Goal: Find contact information: Find contact information

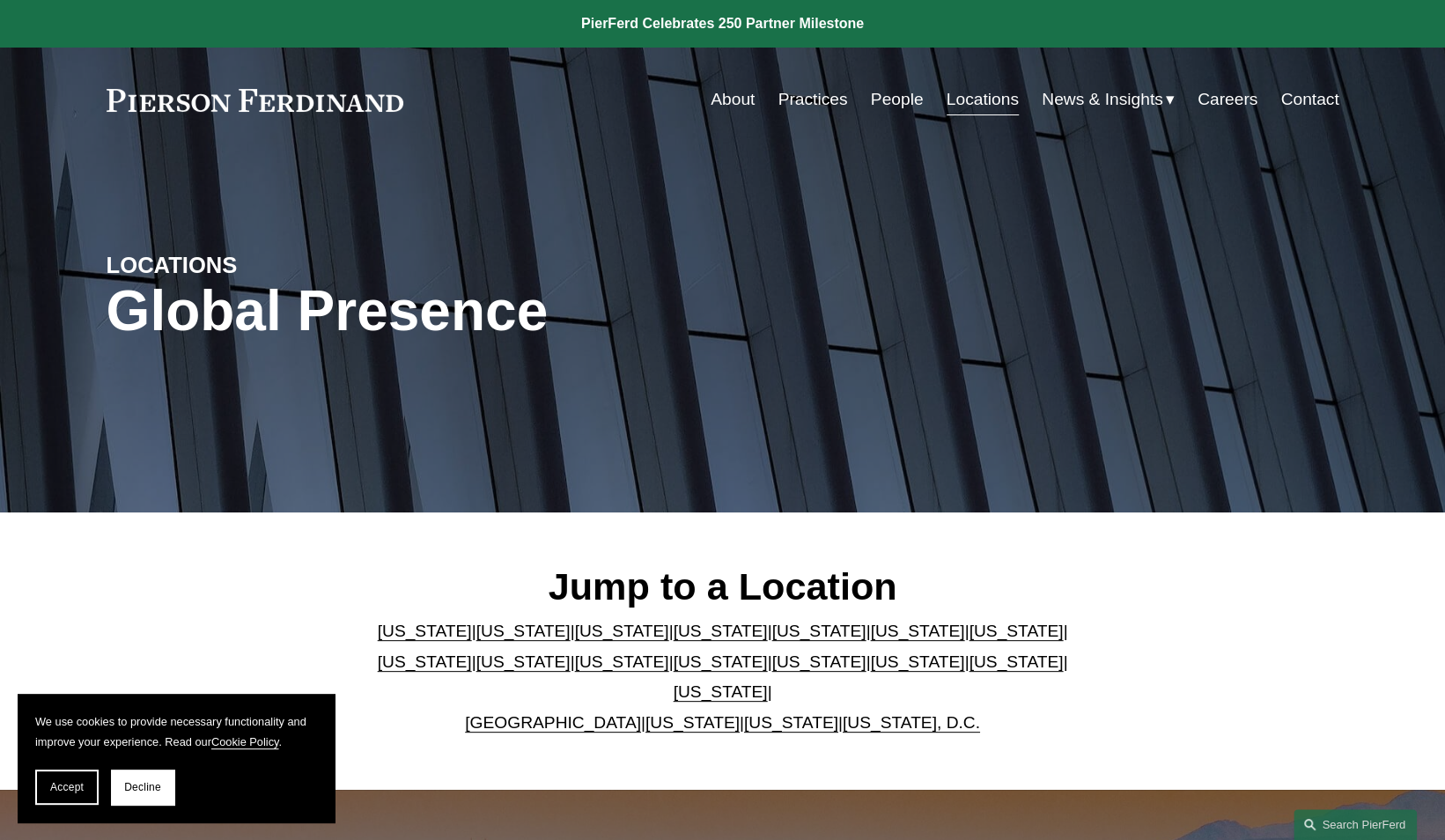
click at [732, 102] on link "About" at bounding box center [732, 99] width 44 height 34
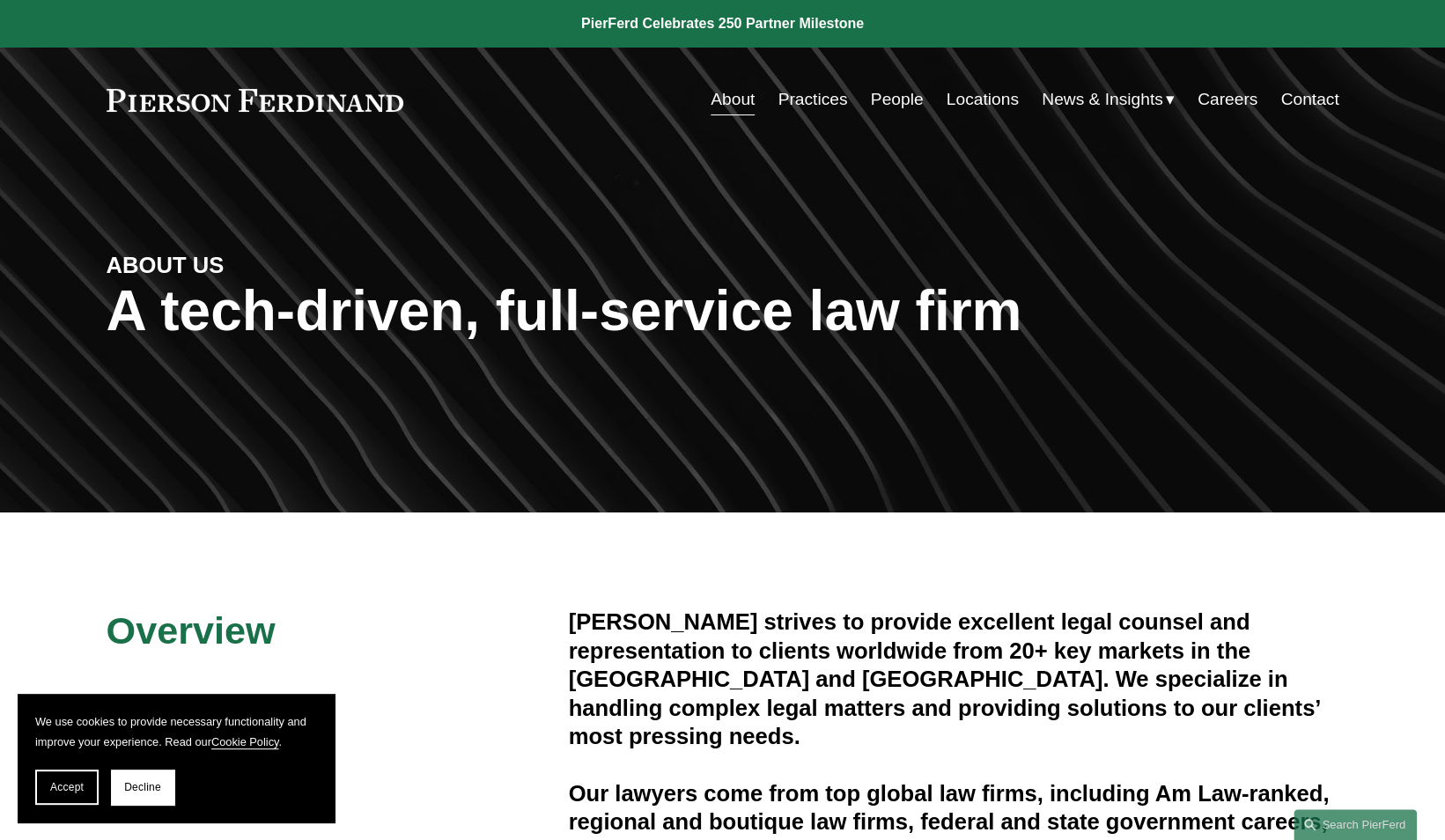
click at [973, 102] on link "Locations" at bounding box center [982, 99] width 72 height 34
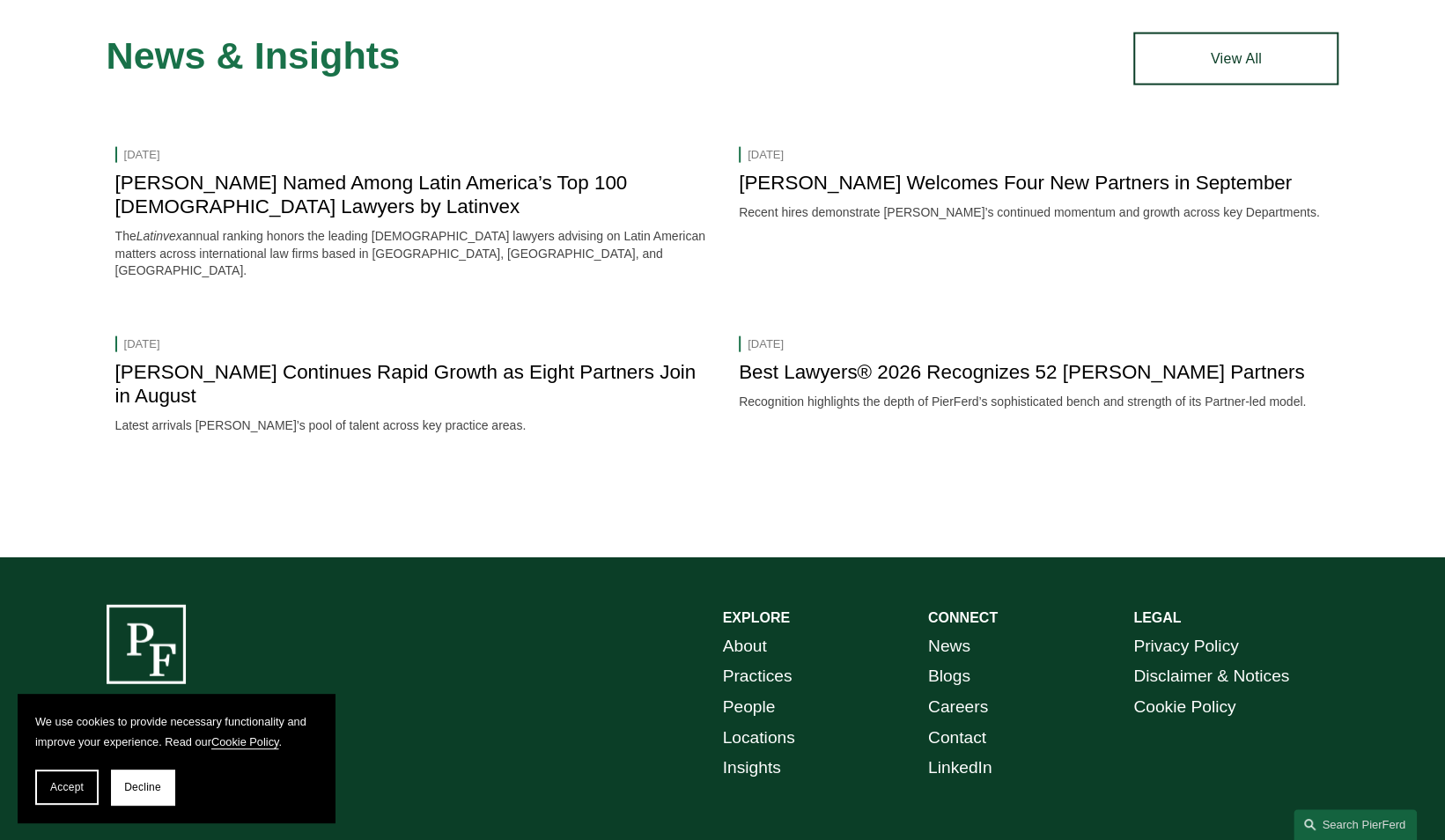
scroll to position [2559, 0]
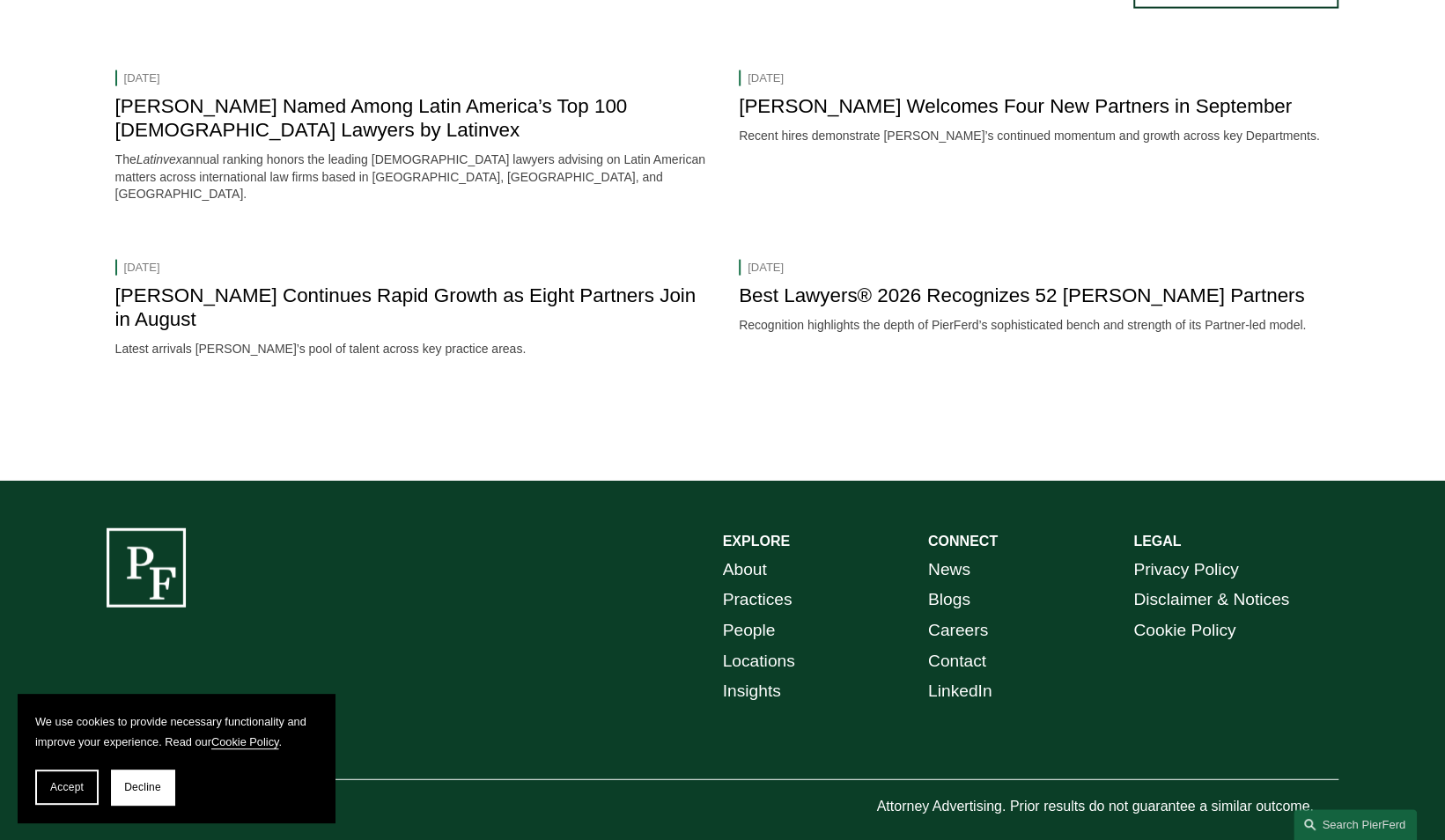
click at [956, 646] on link "Contact" at bounding box center [957, 661] width 58 height 31
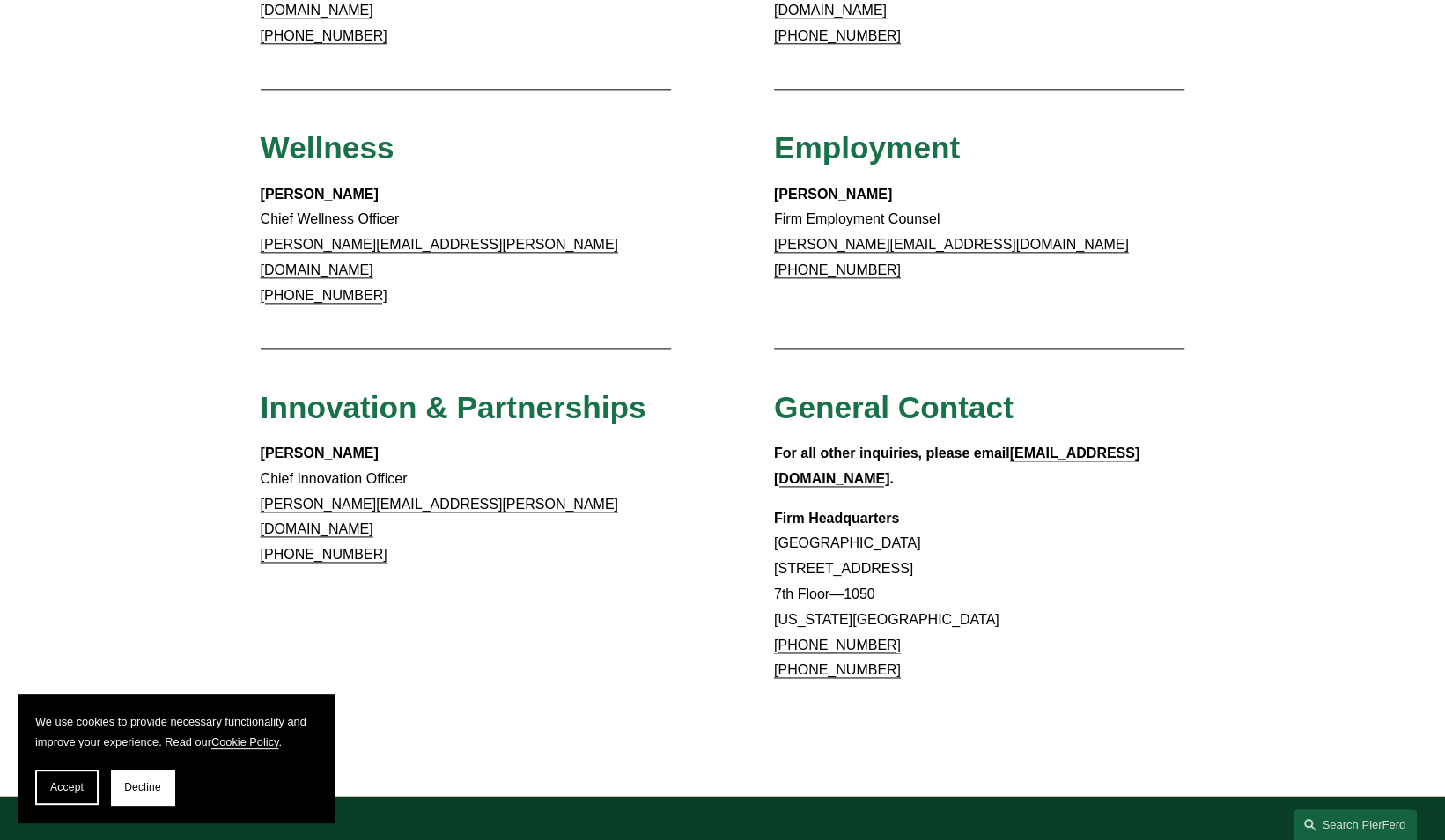
scroll to position [1302, 0]
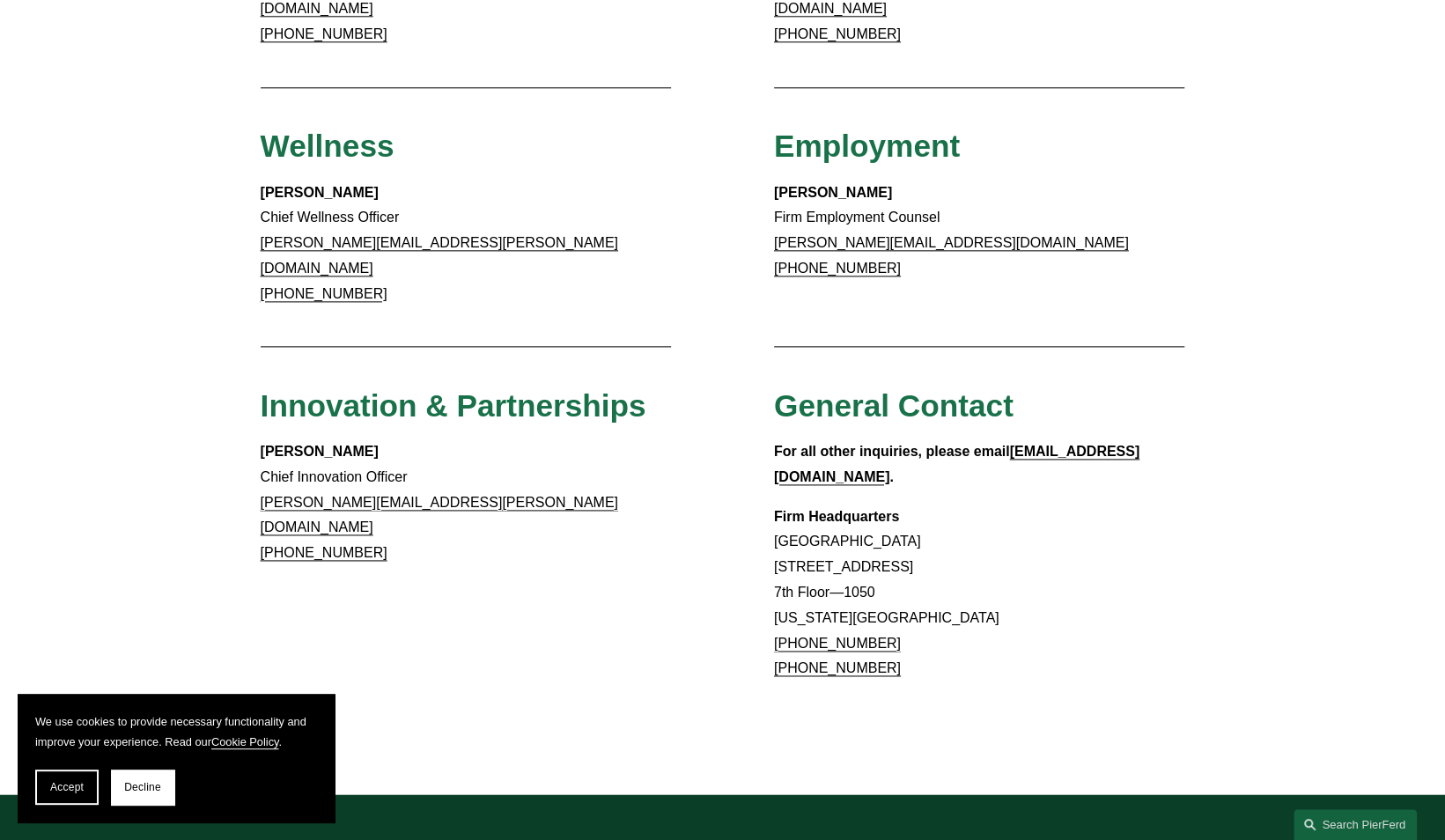
click at [884, 533] on p "Firm Headquarters Rockefeller Center 1270 Avenue of the Americas 7th Floor—1050…" at bounding box center [979, 594] width 411 height 178
copy p "10020"
click at [1108, 505] on p "Firm Headquarters Rockefeller Center 1270 Avenue of the Americas 7th Floor—1050…" at bounding box center [979, 594] width 411 height 178
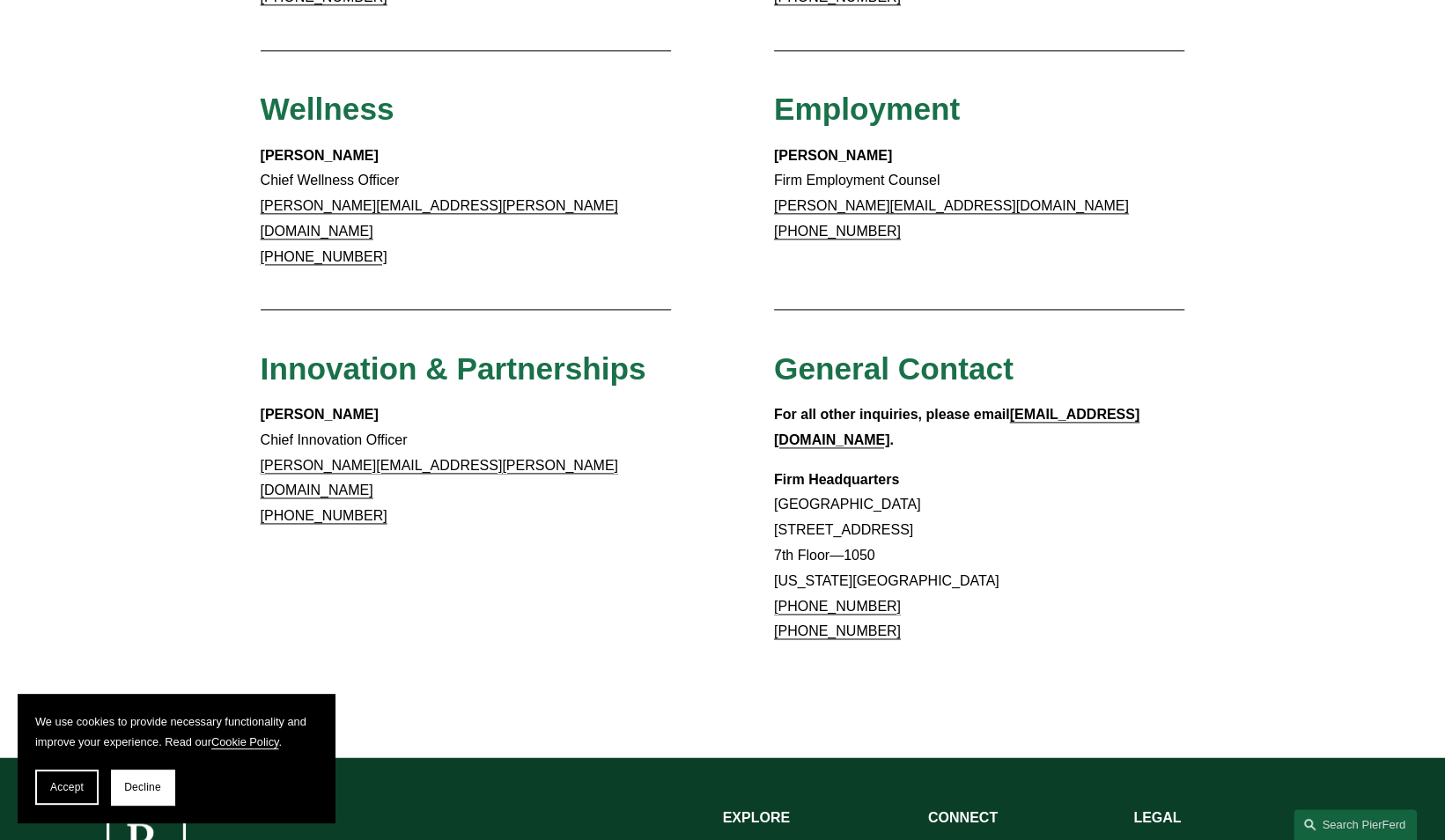
scroll to position [1340, 0]
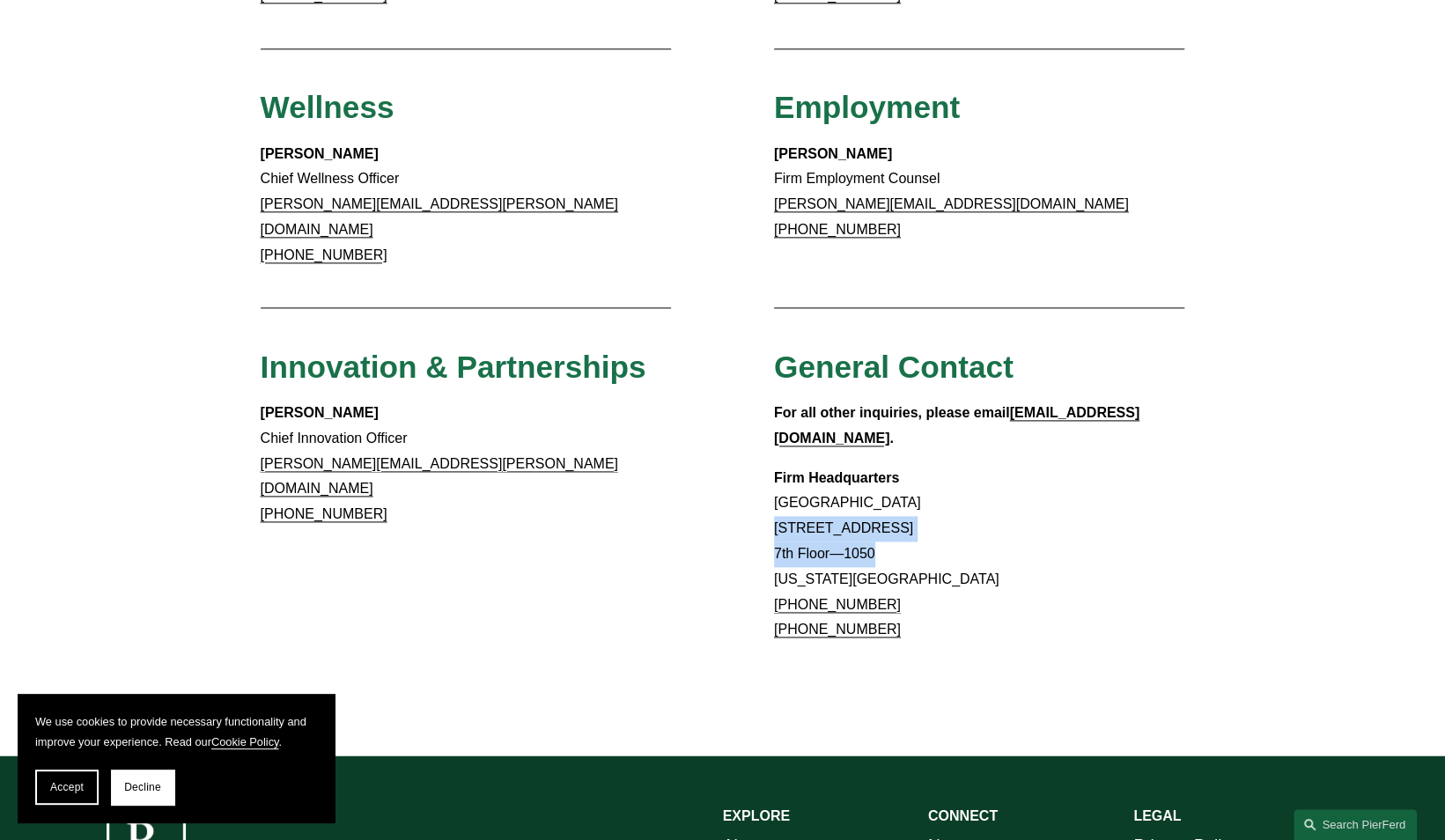
drag, startPoint x: 775, startPoint y: 438, endPoint x: 889, endPoint y: 471, distance: 118.7
click at [889, 471] on p "Firm Headquarters Rockefeller Center 1270 Avenue of the Americas 7th Floor—1050…" at bounding box center [979, 554] width 411 height 178
copy p "1270 Avenue of the Americas 7th Floor—1050"
click at [926, 500] on p "Firm Headquarters Rockefeller Center 1270 Avenue of the Americas 7th Floor—1050…" at bounding box center [979, 554] width 411 height 178
drag, startPoint x: 774, startPoint y: 439, endPoint x: 923, endPoint y: 480, distance: 154.5
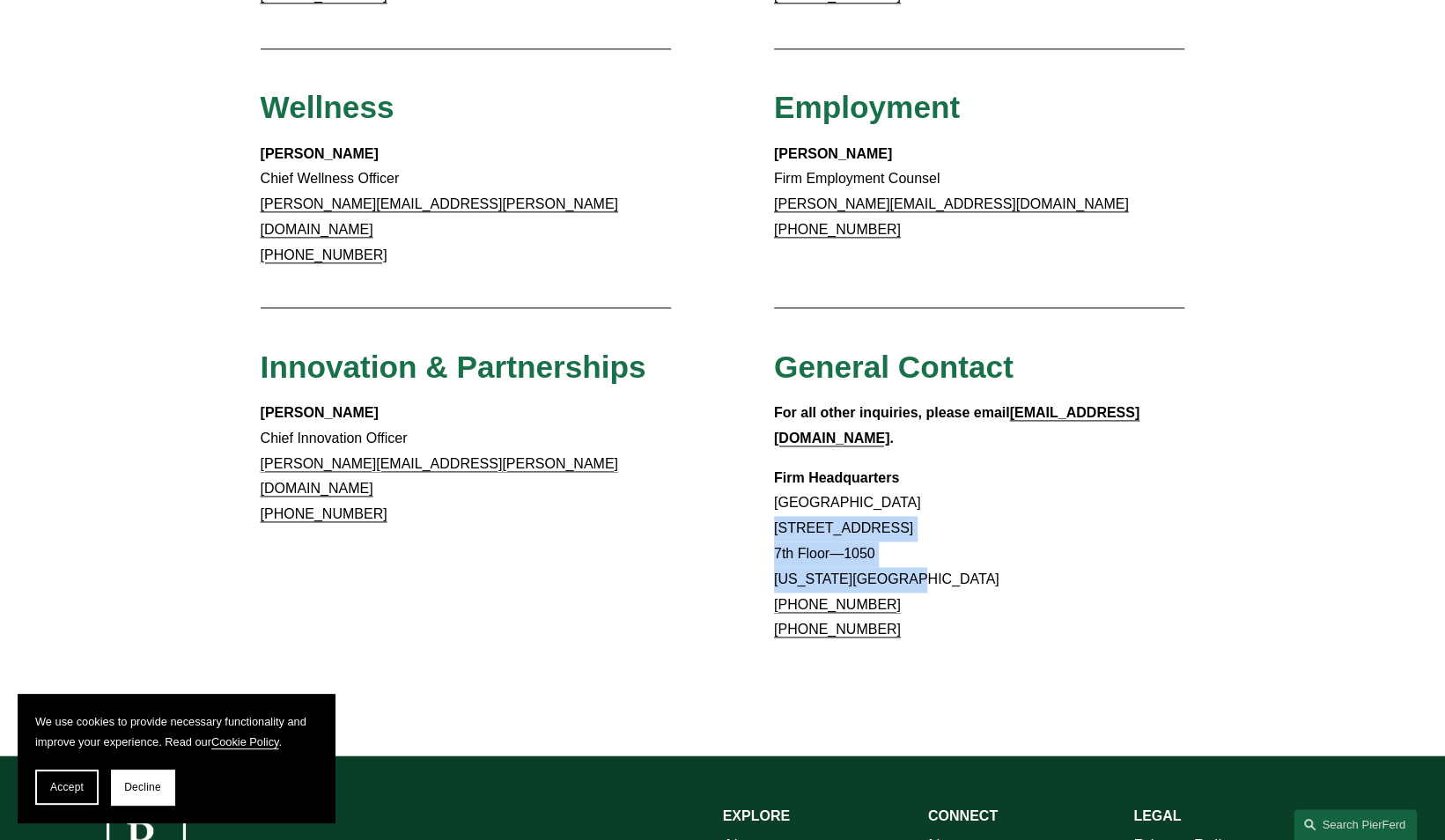
click at [923, 480] on p "Firm Headquarters Rockefeller Center 1270 Avenue of the Americas 7th Floor—1050…" at bounding box center [979, 554] width 411 height 178
copy p "1270 Avenue of the Americas 7th Floor—1050 New York, NY 10020"
click at [907, 522] on p "Firm Headquarters Rockefeller Center 1270 Avenue of the Americas 7th Floor—1050…" at bounding box center [979, 554] width 411 height 178
drag, startPoint x: 846, startPoint y: 514, endPoint x: 796, endPoint y: 580, distance: 82.8
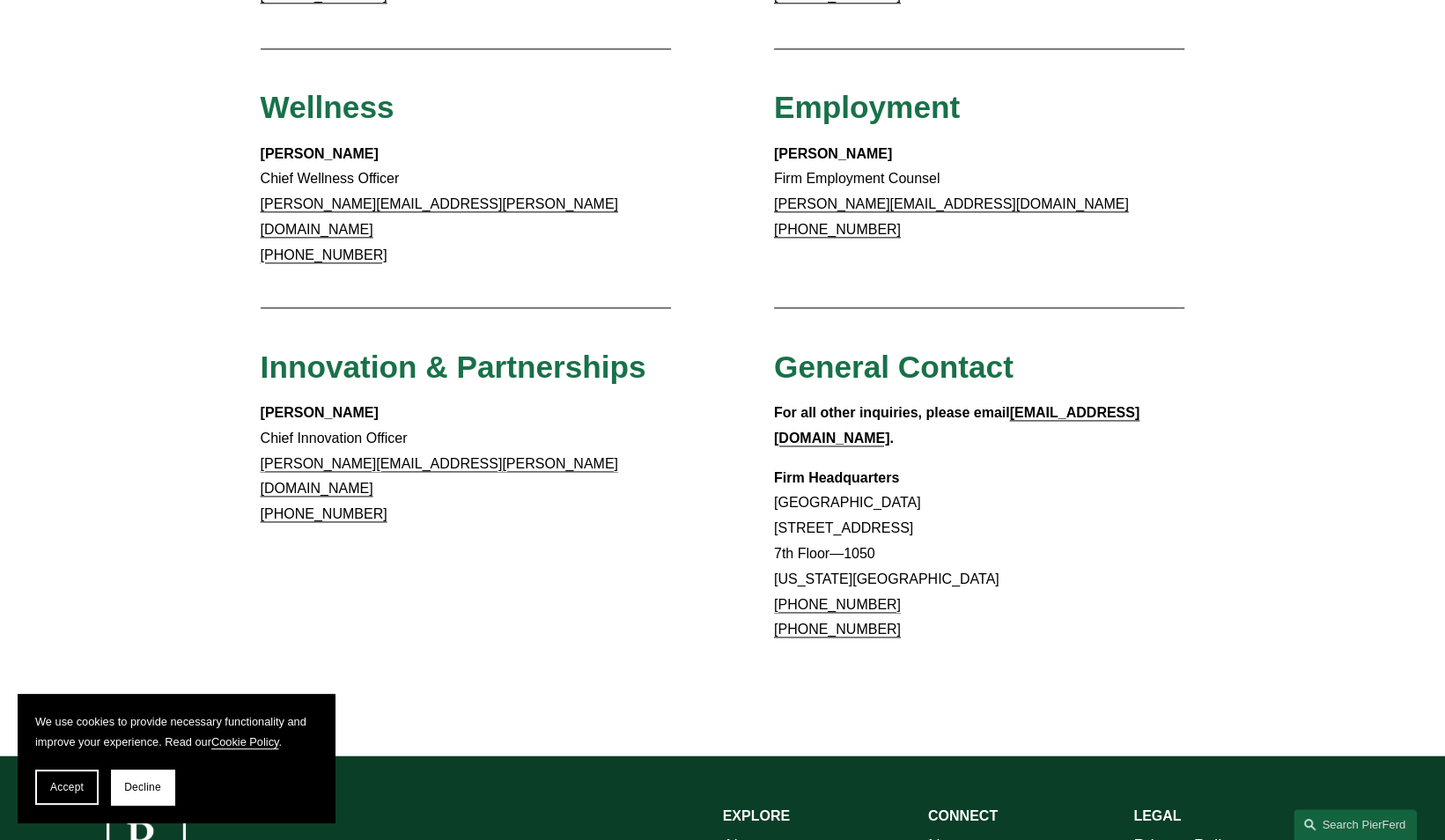
drag, startPoint x: 880, startPoint y: 517, endPoint x: 792, endPoint y: 523, distance: 88.2
click at [792, 523] on p "Firm Headquarters Rockefeller Center 1270 Avenue of the Americas 7th Floor—1050…" at bounding box center [979, 554] width 411 height 178
copy link "917.914.2279"
